Goal: Information Seeking & Learning: Learn about a topic

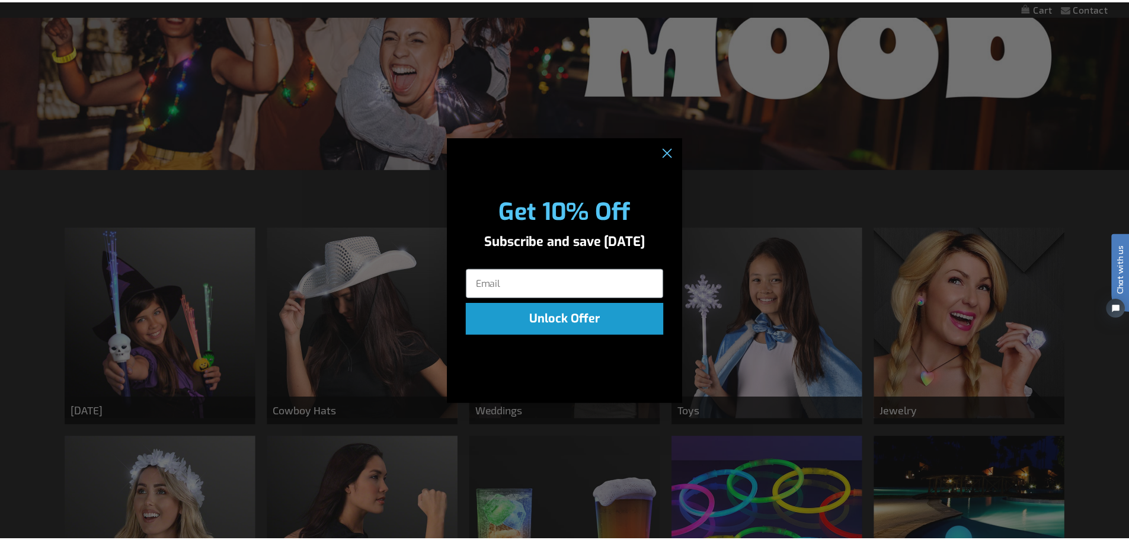
scroll to position [164, 0]
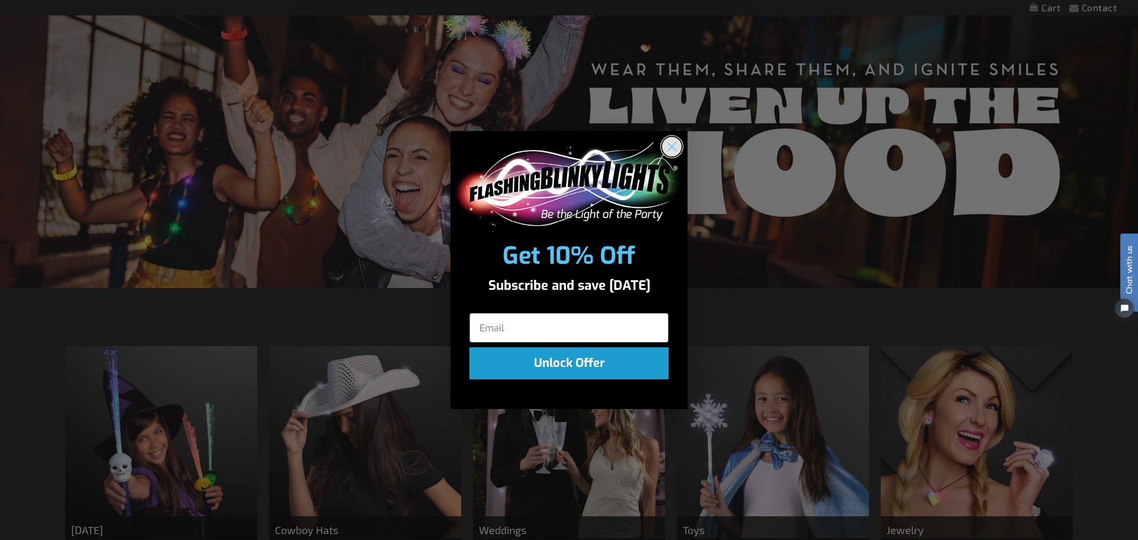
click at [674, 146] on circle "Close dialog" at bounding box center [672, 147] width 20 height 20
click at [664, 146] on circle "Close dialog" at bounding box center [672, 147] width 20 height 20
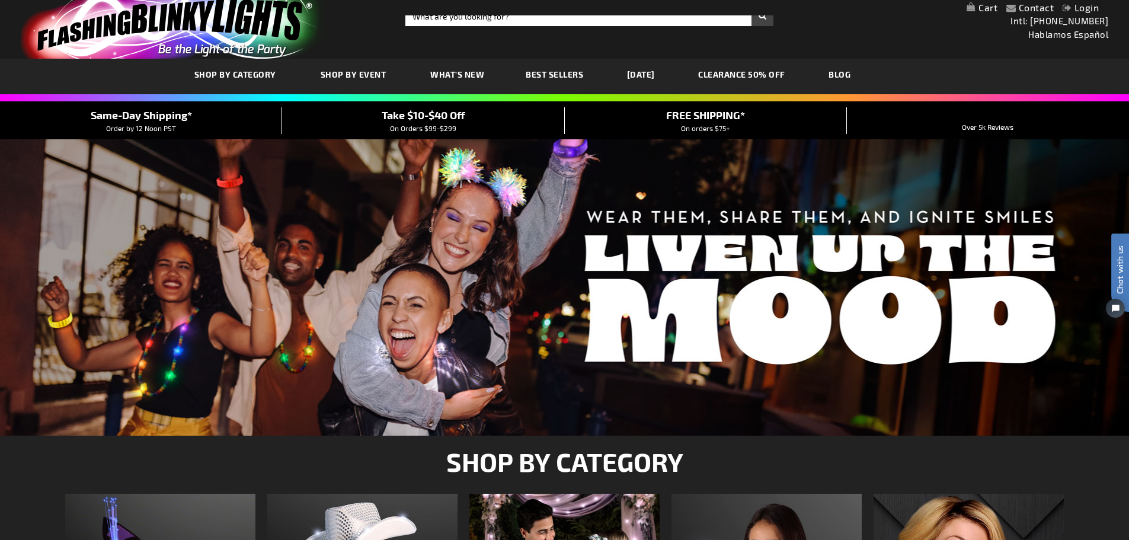
scroll to position [8, 0]
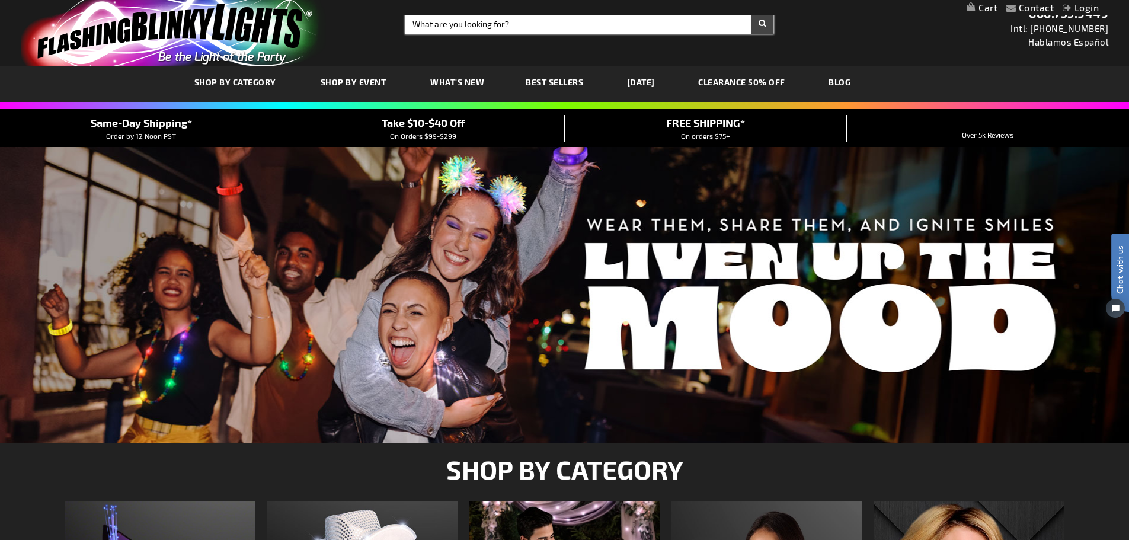
click at [580, 28] on input "Search" at bounding box center [589, 24] width 368 height 20
type input "alien"
click at [751, 14] on button "Search" at bounding box center [762, 24] width 22 height 20
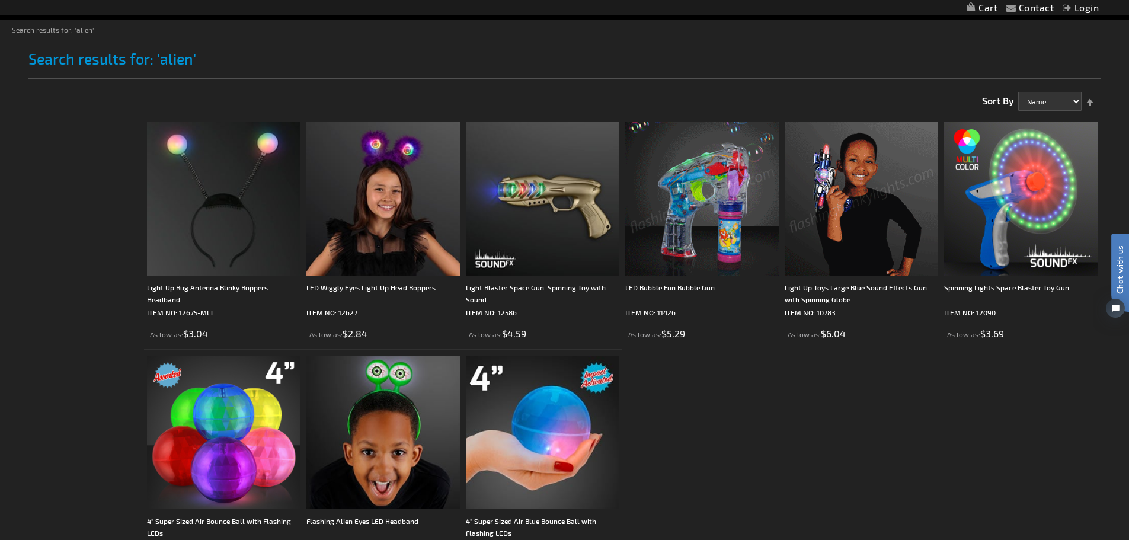
scroll to position [140, 0]
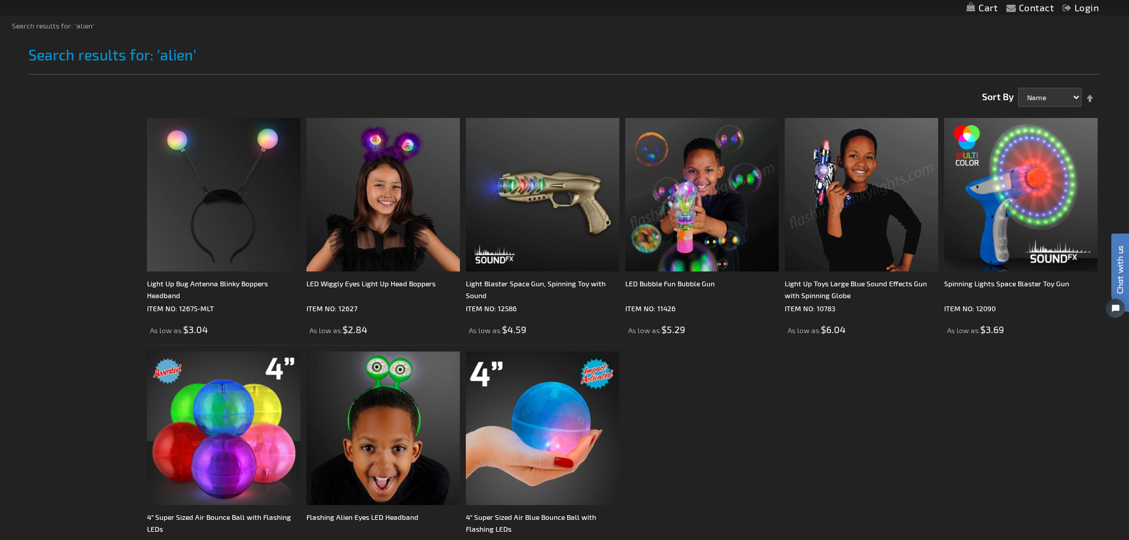
click at [859, 187] on img at bounding box center [860, 194] width 153 height 153
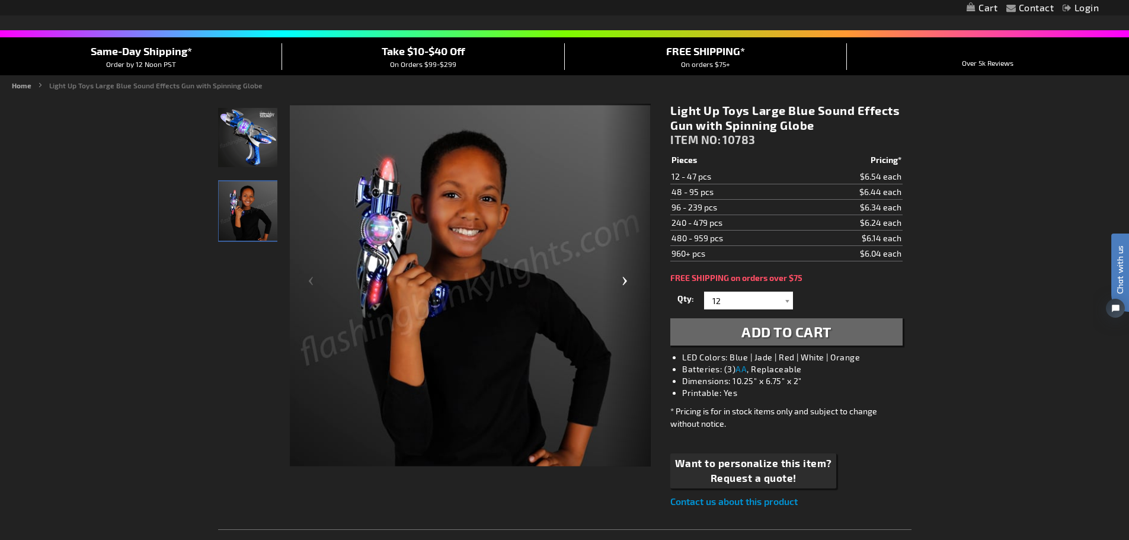
scroll to position [79, 0]
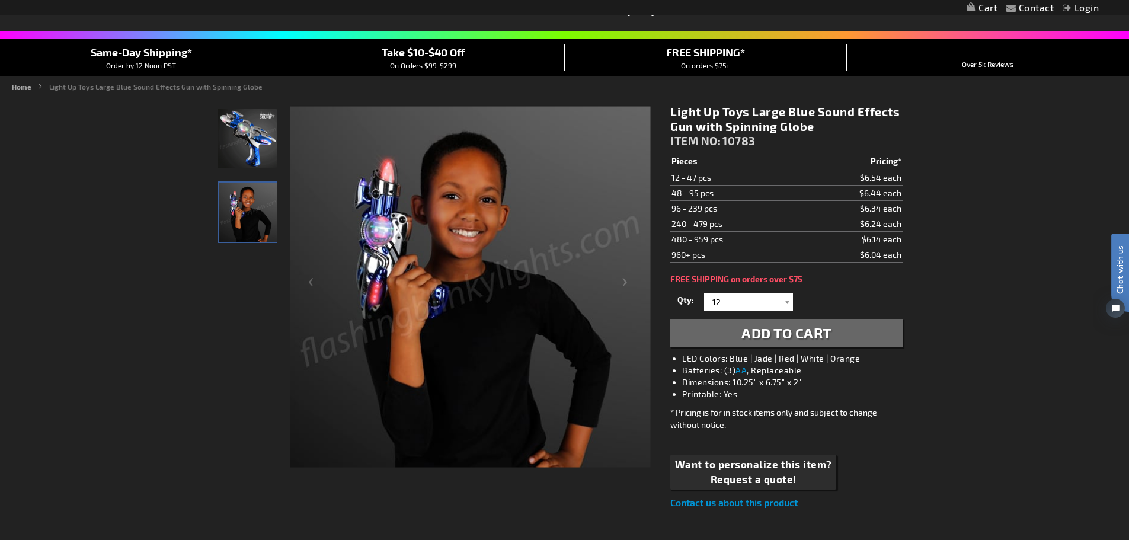
click at [247, 136] on img "Light Up Sound Effect Gun Toy" at bounding box center [247, 138] width 59 height 59
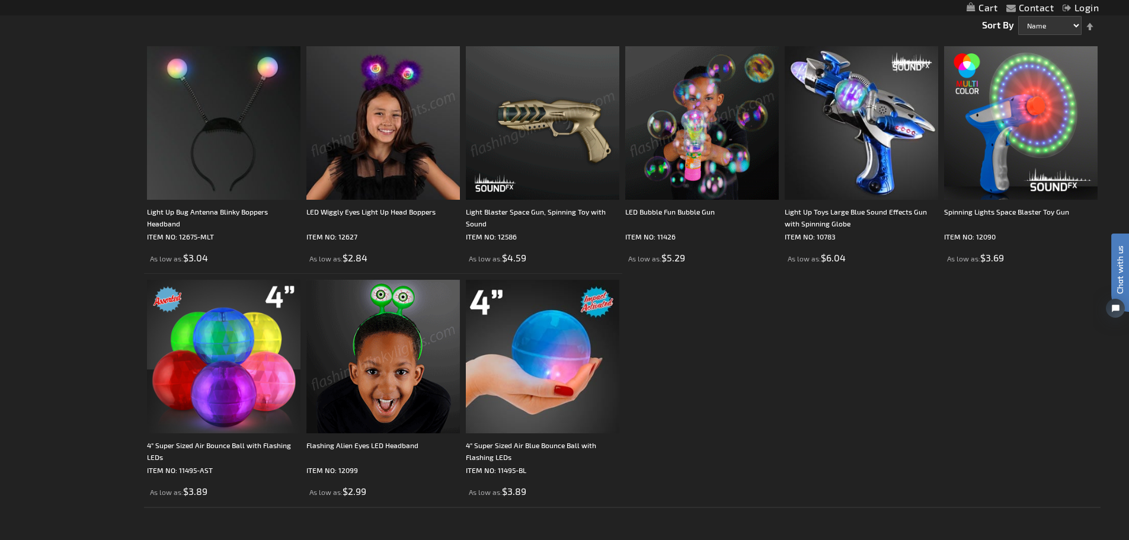
click at [513, 142] on img at bounding box center [542, 122] width 153 height 153
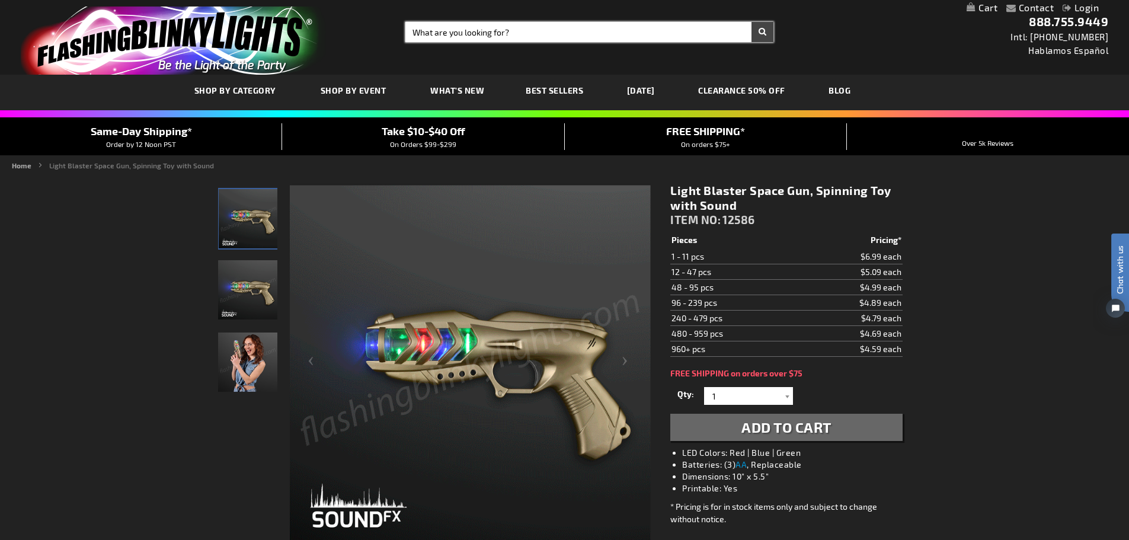
click at [467, 35] on input "Search" at bounding box center [589, 32] width 368 height 20
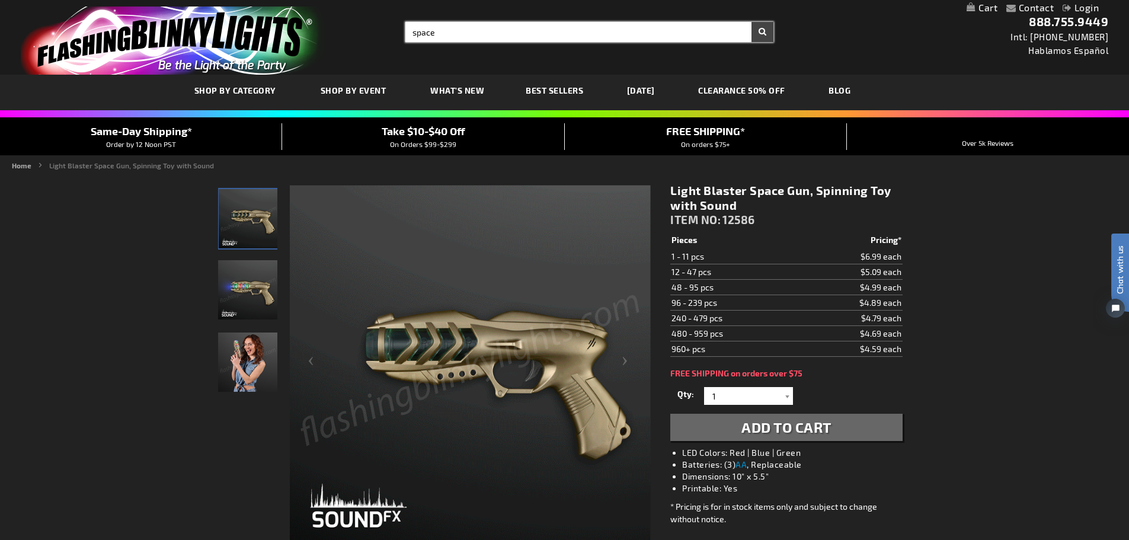
type input "space"
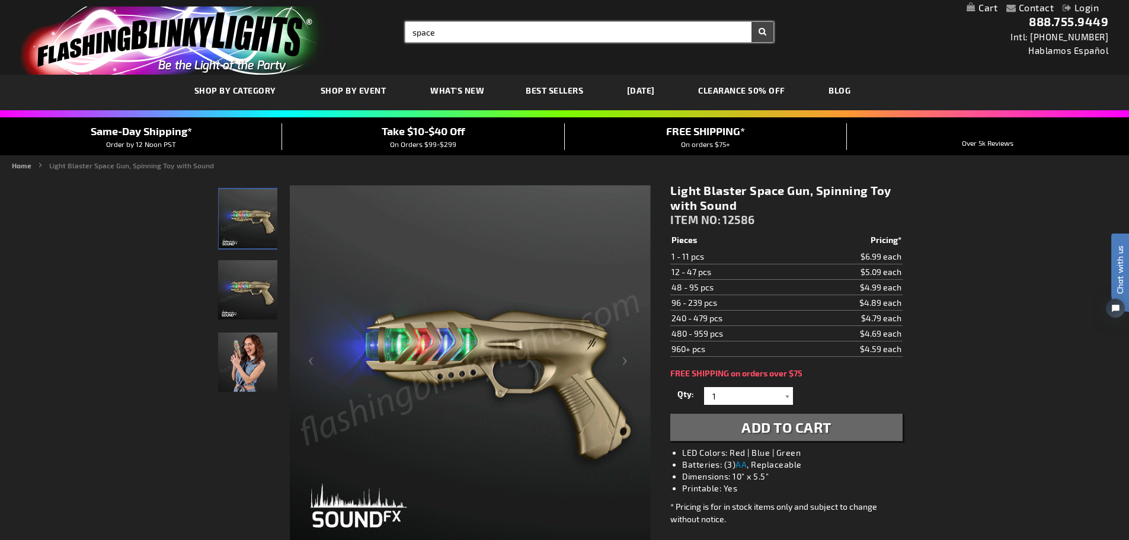
click at [751, 22] on button "Search" at bounding box center [762, 32] width 22 height 20
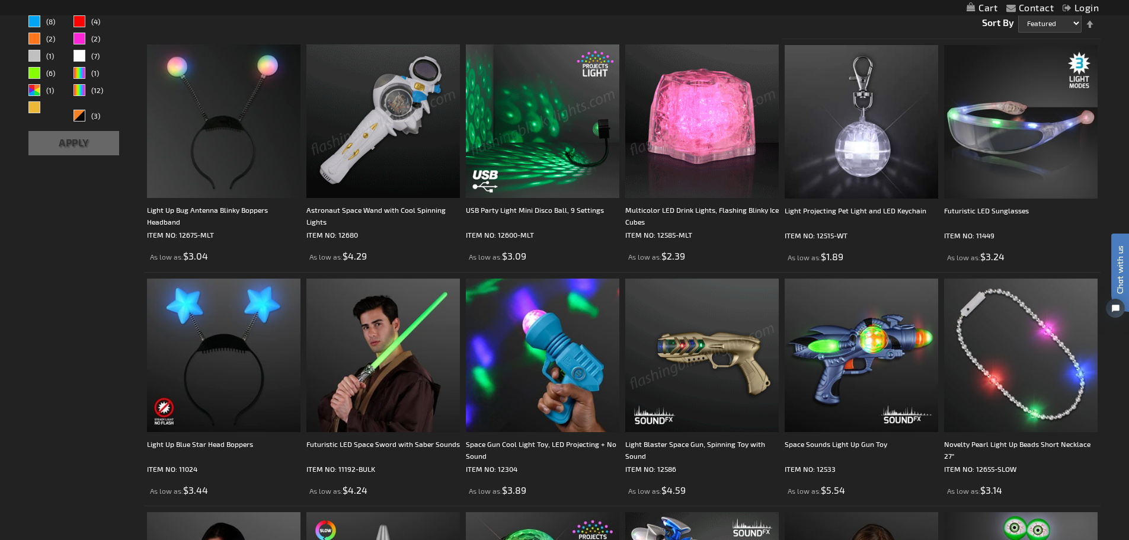
scroll to position [209, 0]
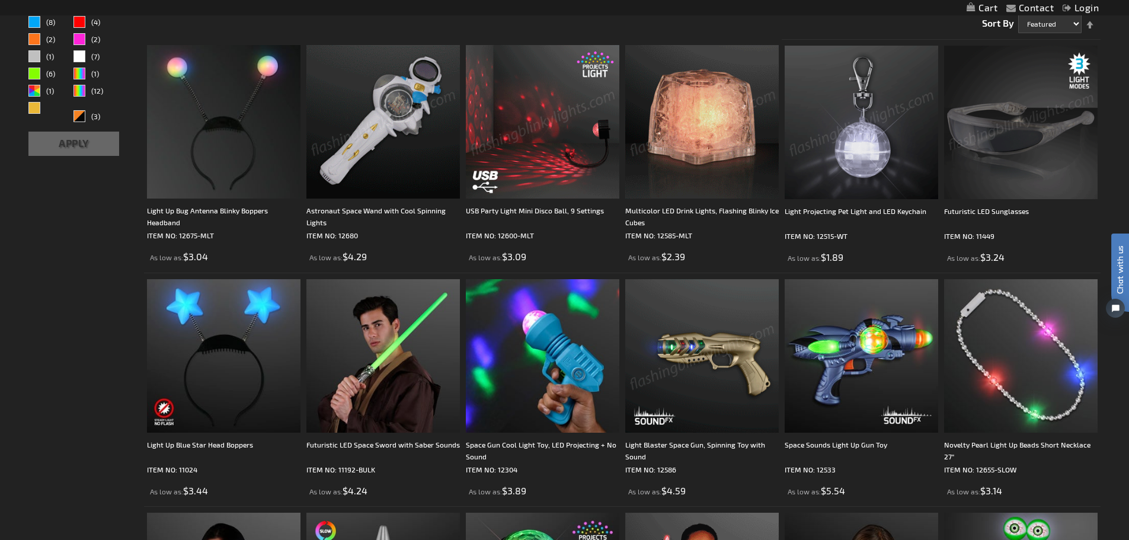
click at [990, 155] on img at bounding box center [1020, 122] width 153 height 153
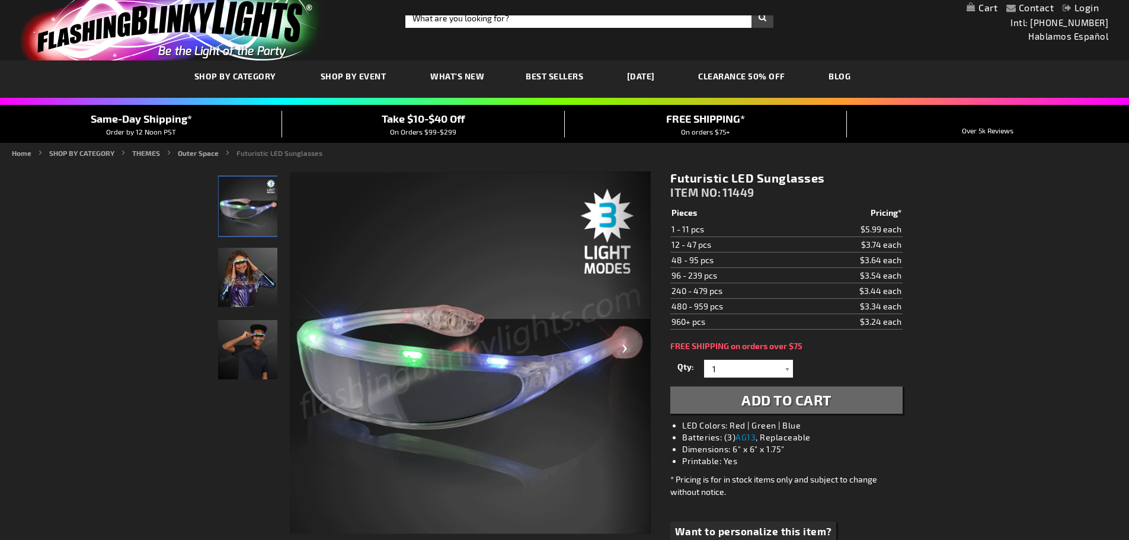
scroll to position [79, 0]
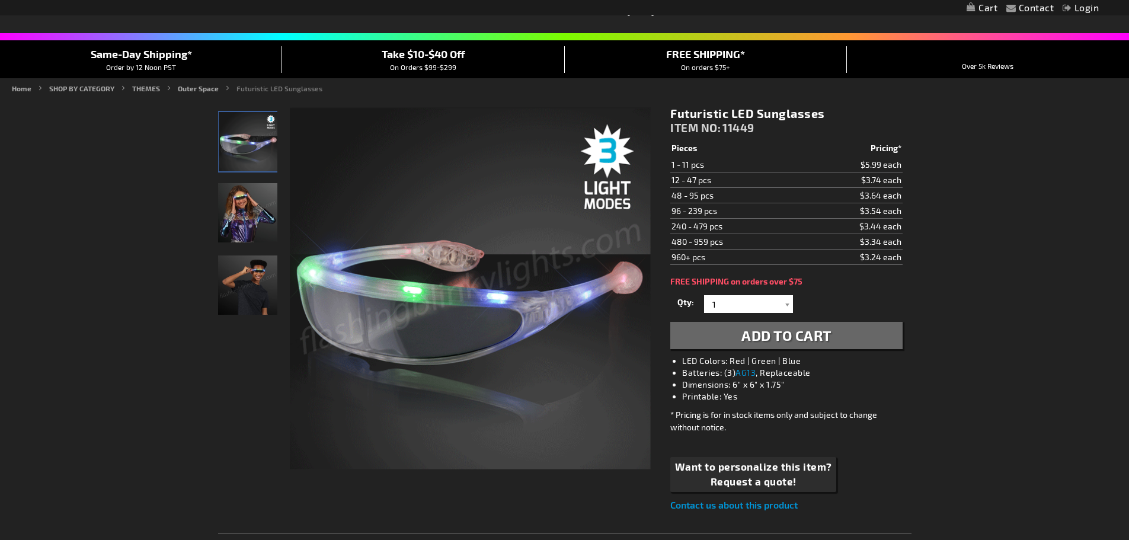
click at [259, 204] on img "Futuristic LED Sunglasses" at bounding box center [247, 212] width 59 height 59
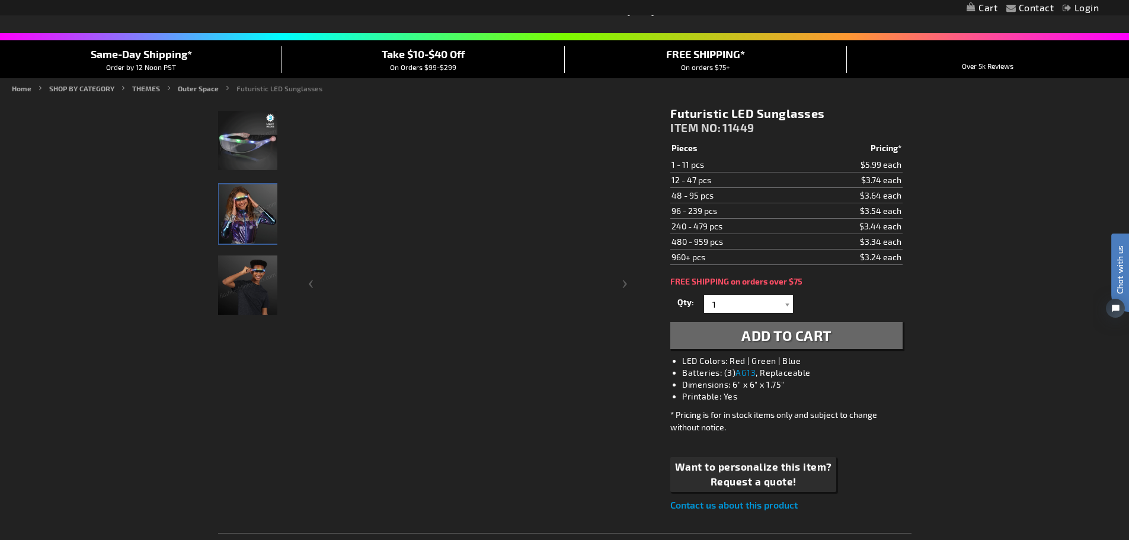
scroll to position [0, 0]
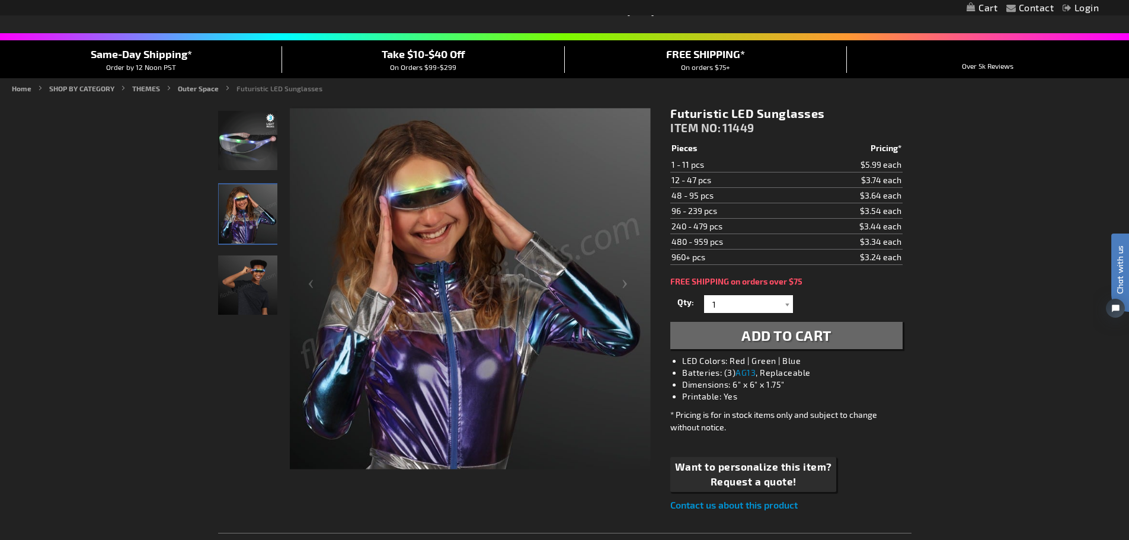
click at [231, 268] on img "Boy wearing Light Up Futuristic LED Sunglasses" at bounding box center [247, 284] width 59 height 59
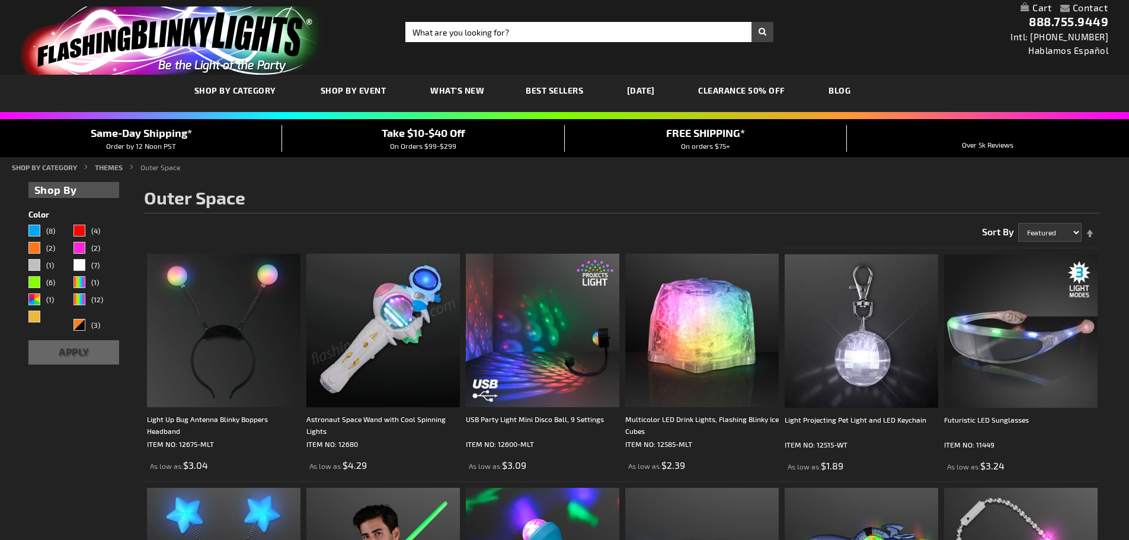
scroll to position [209, 0]
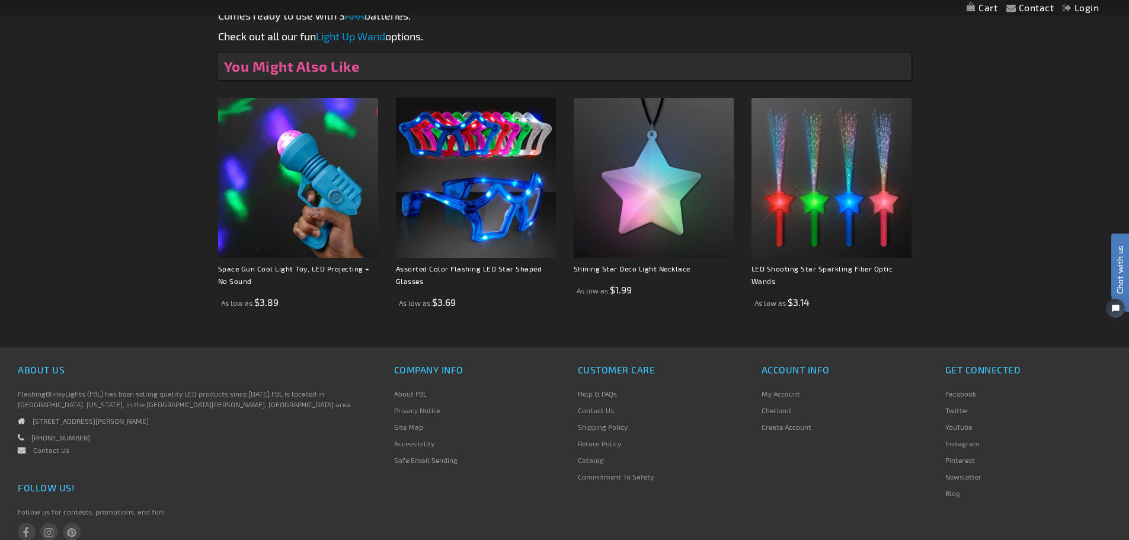
scroll to position [796, 0]
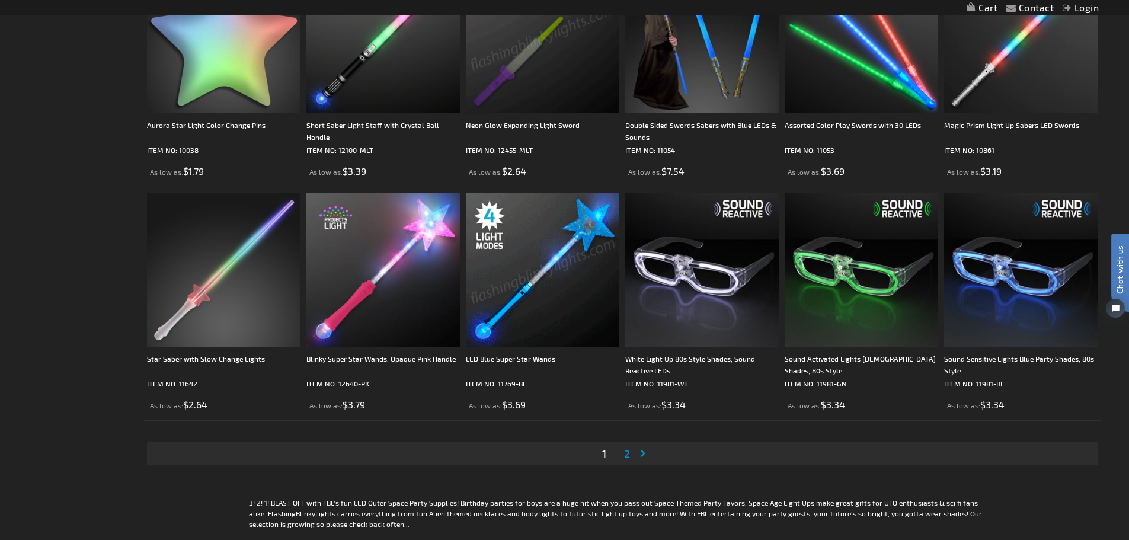
scroll to position [2165, 0]
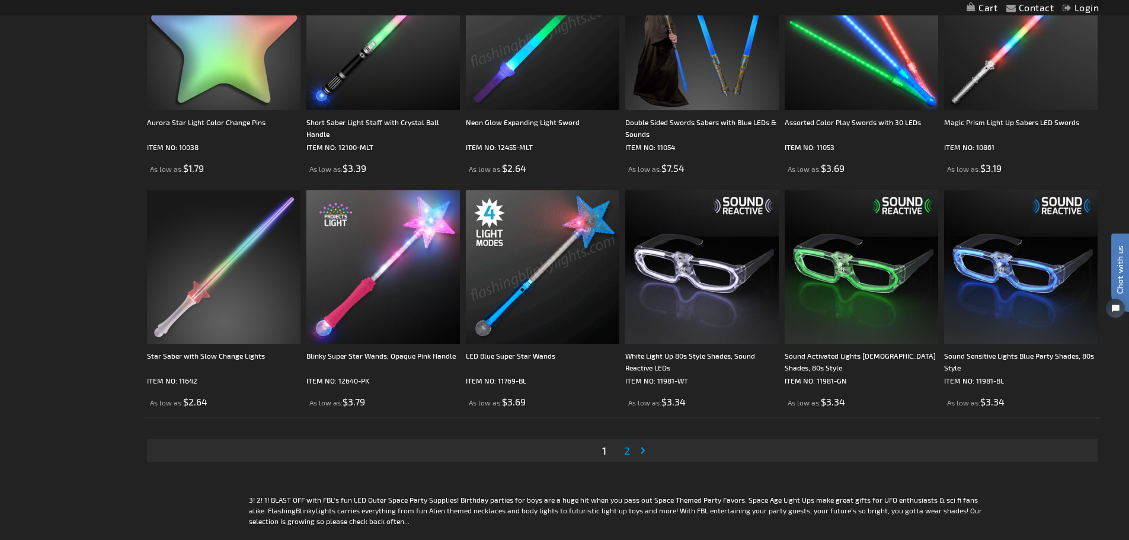
click at [629, 449] on span "2" at bounding box center [627, 450] width 6 height 13
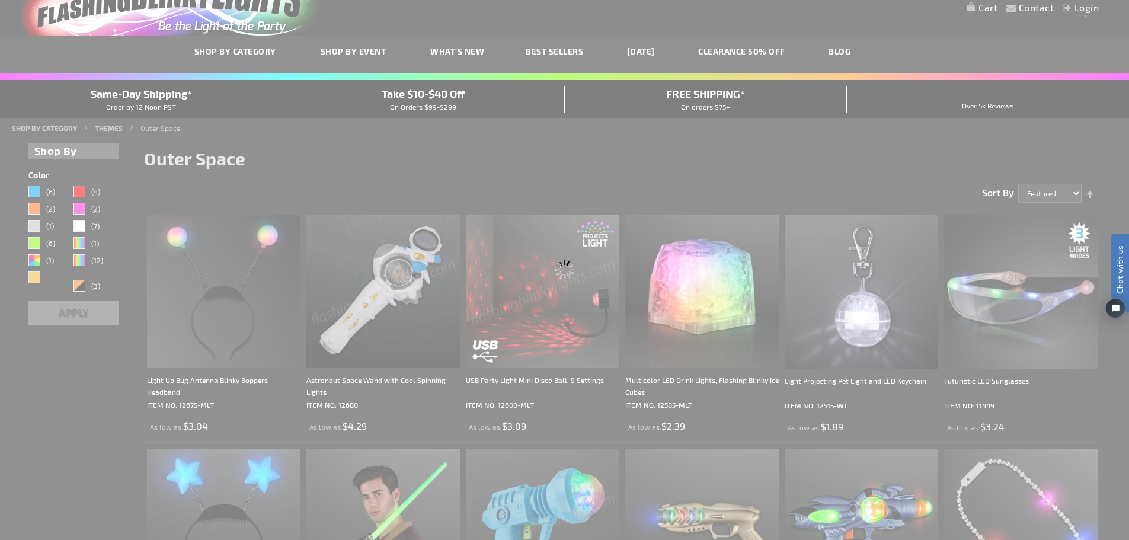
scroll to position [0, 0]
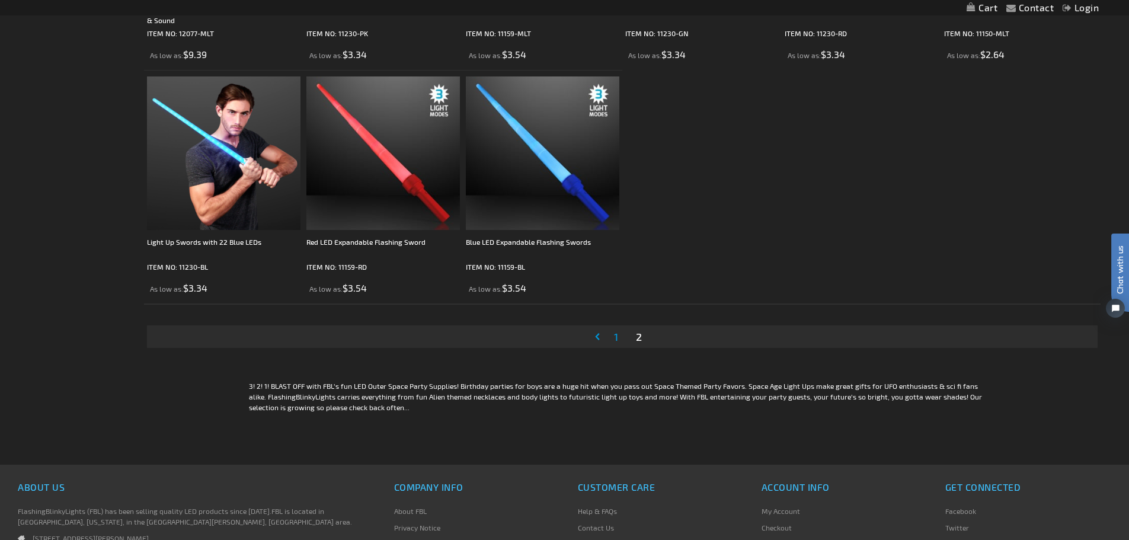
scroll to position [879, 0]
